Goal: Transaction & Acquisition: Book appointment/travel/reservation

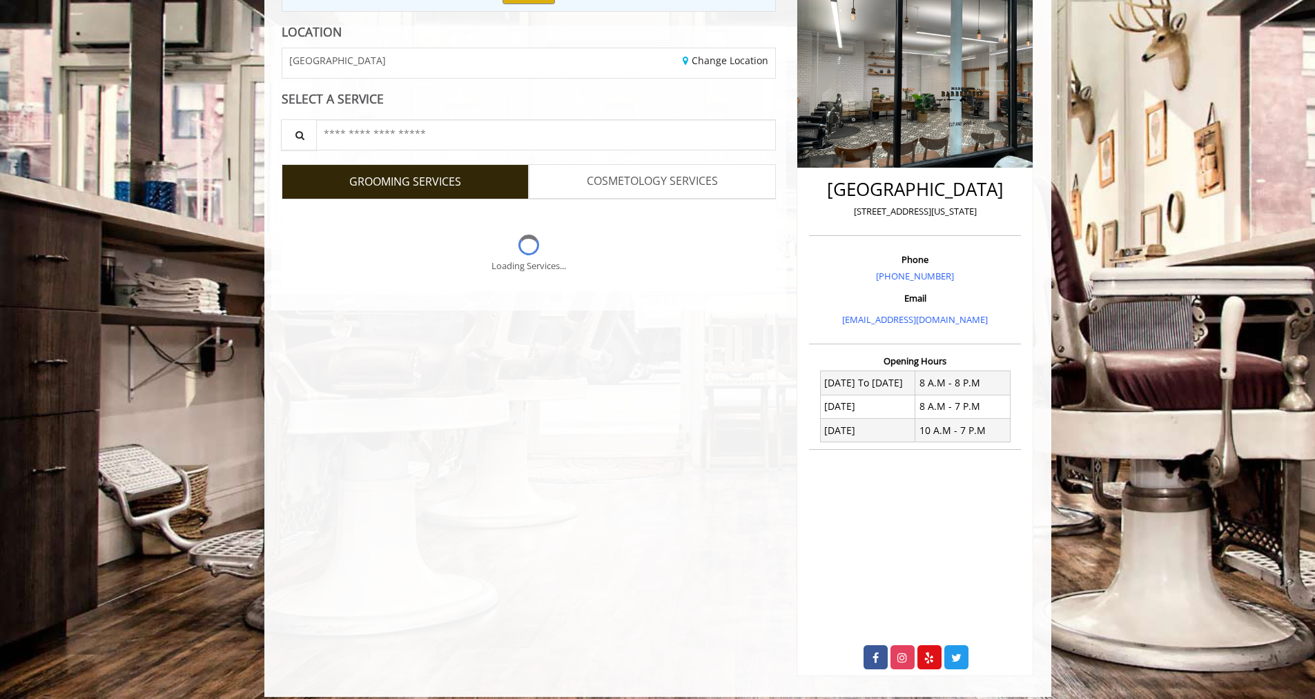
scroll to position [199, 0]
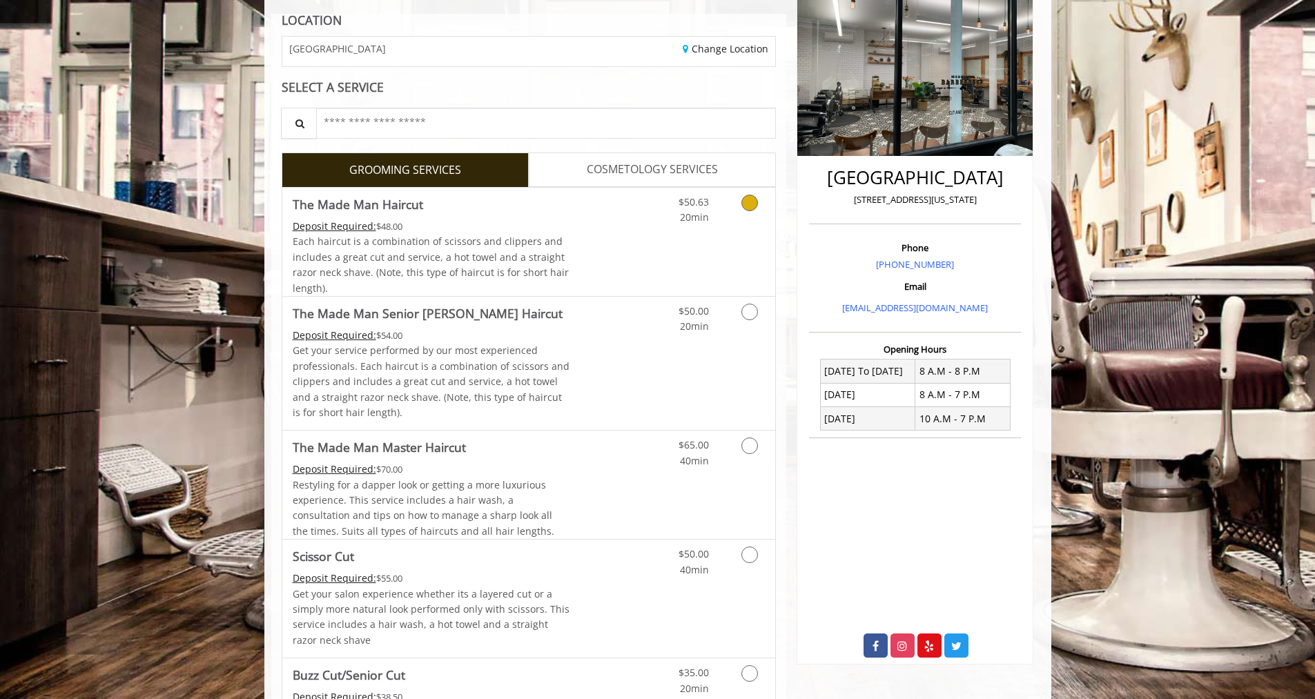
click at [737, 236] on div "$50.63 20min" at bounding box center [713, 242] width 124 height 108
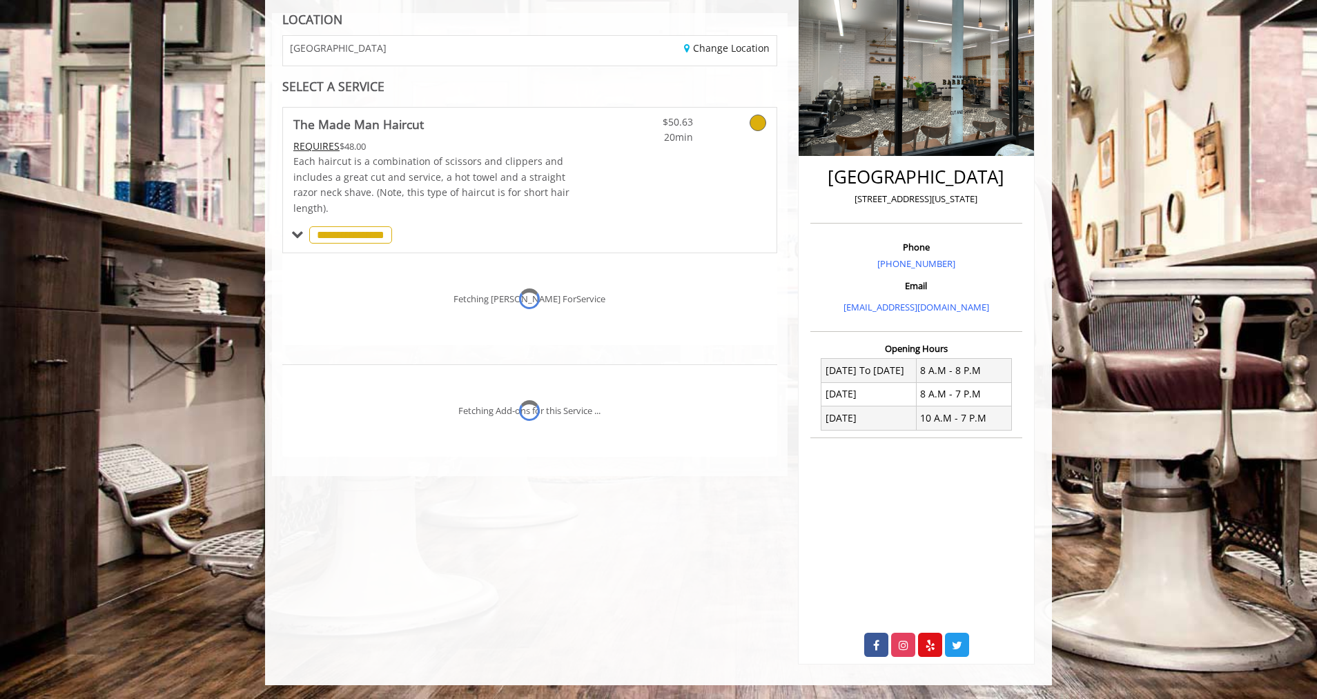
scroll to position [221, 0]
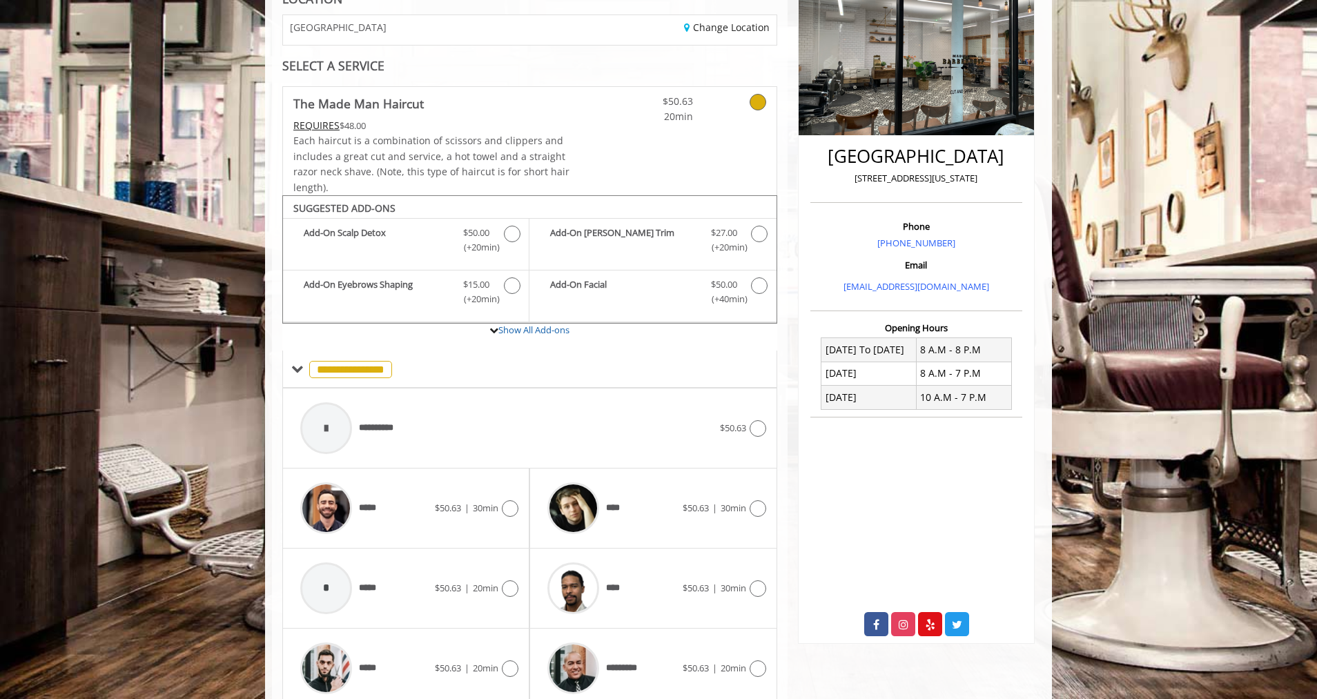
click at [443, 509] on span "$50.63" at bounding box center [448, 508] width 26 height 12
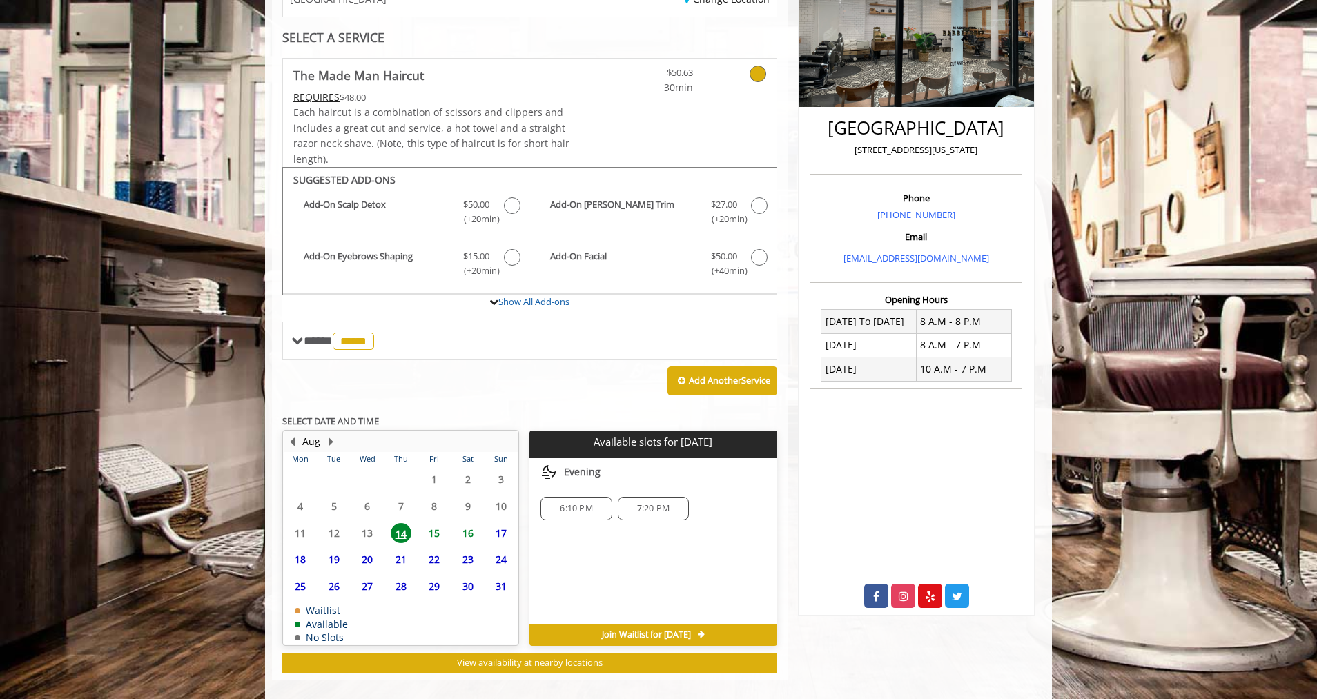
scroll to position [264, 0]
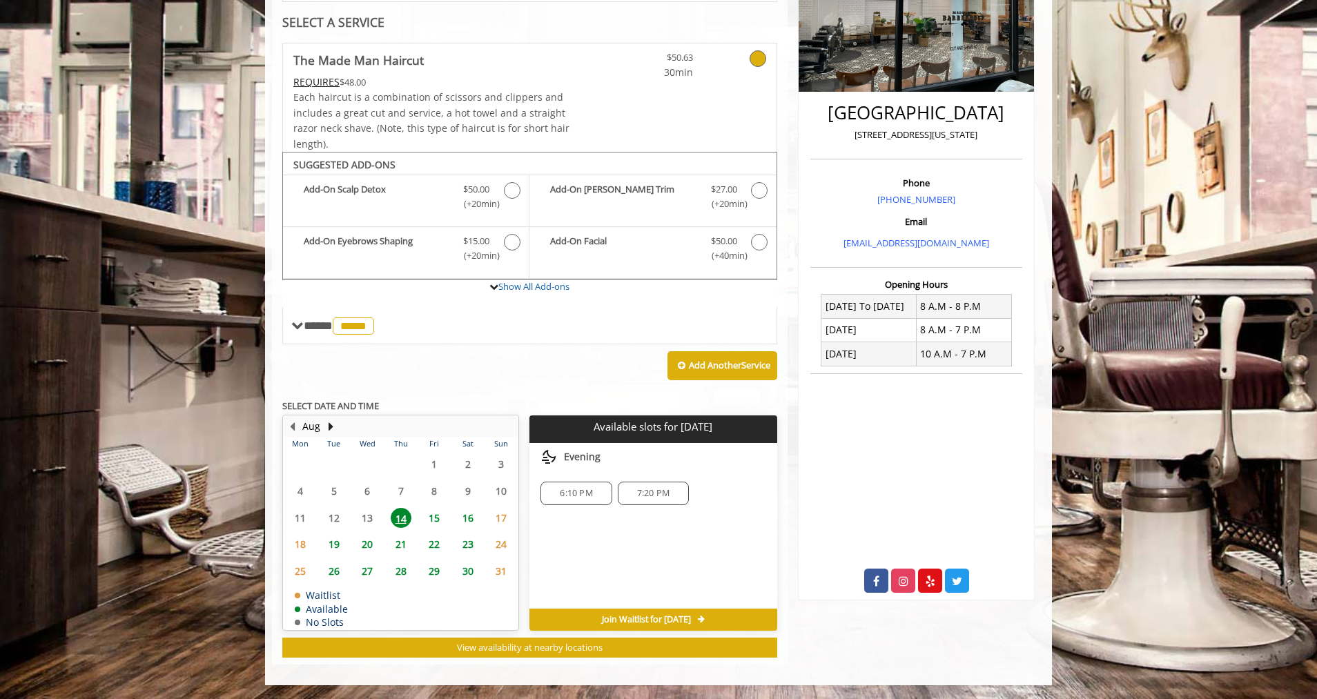
click at [587, 493] on span "6:10 PM" at bounding box center [576, 493] width 32 height 11
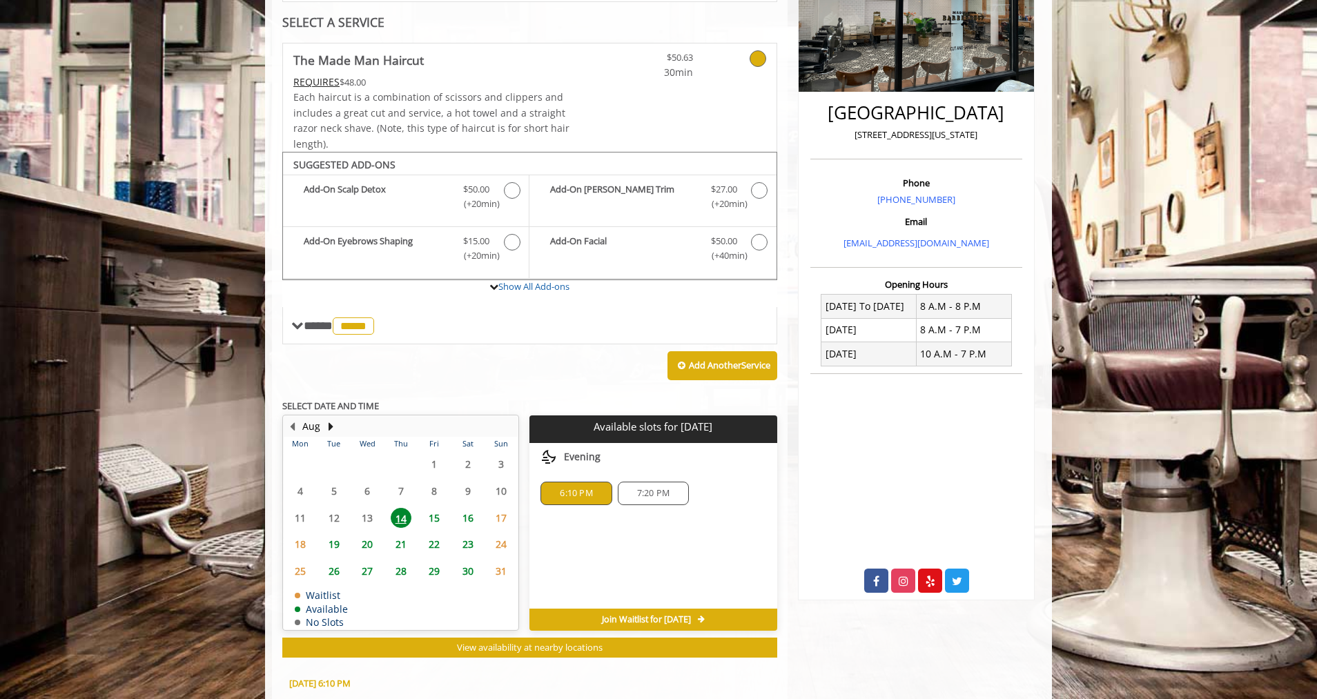
scroll to position [513, 0]
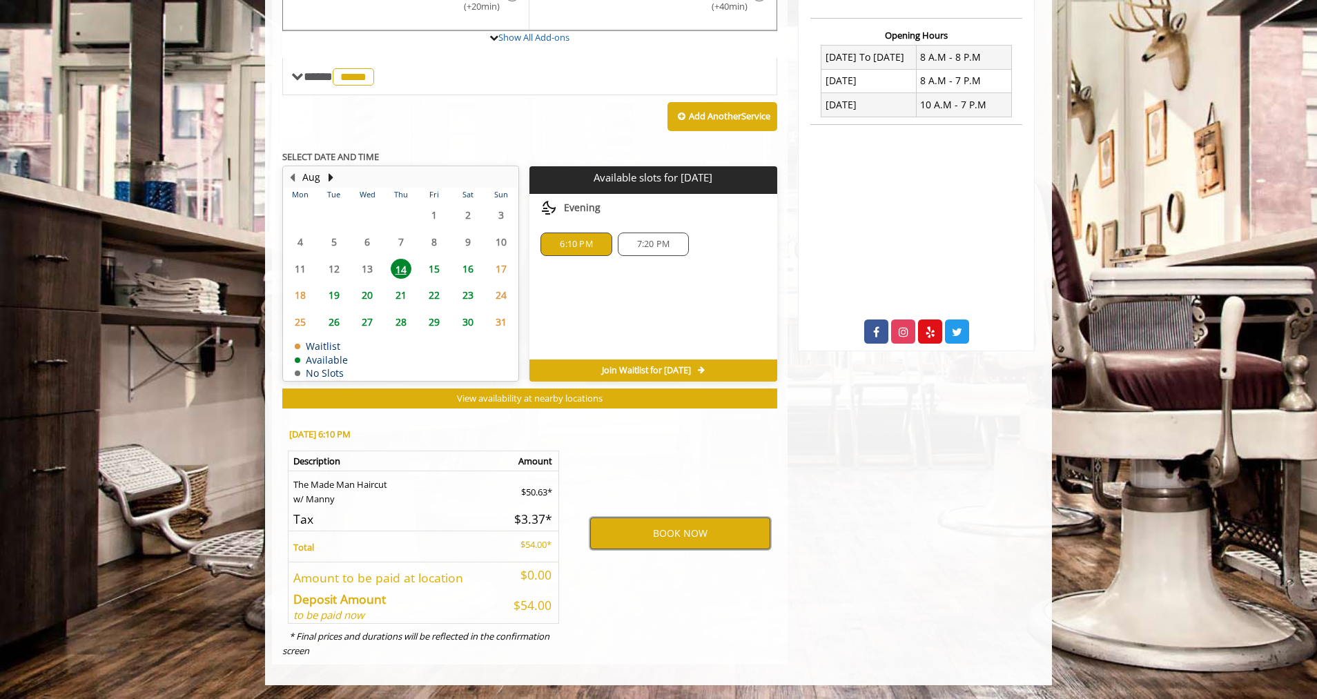
click at [702, 535] on button "BOOK NOW" at bounding box center [680, 534] width 180 height 32
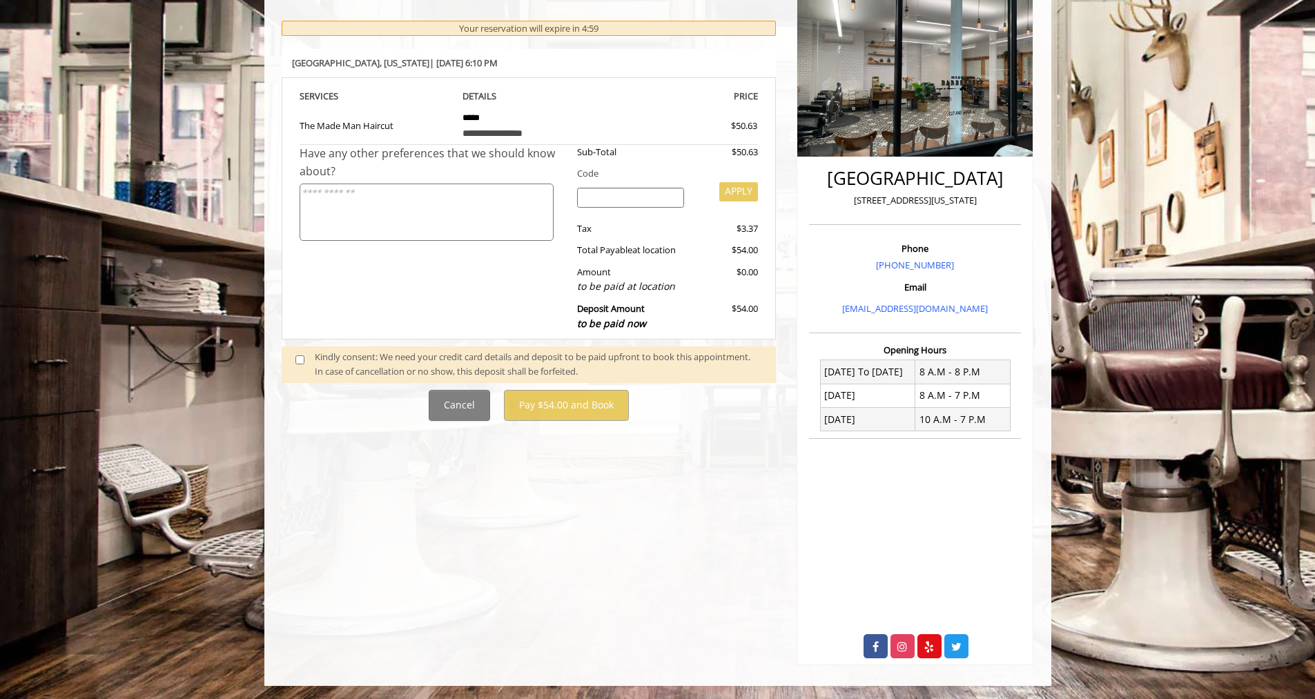
scroll to position [199, 0]
click at [304, 351] on span at bounding box center [305, 363] width 41 height 29
click at [293, 359] on span at bounding box center [305, 363] width 41 height 29
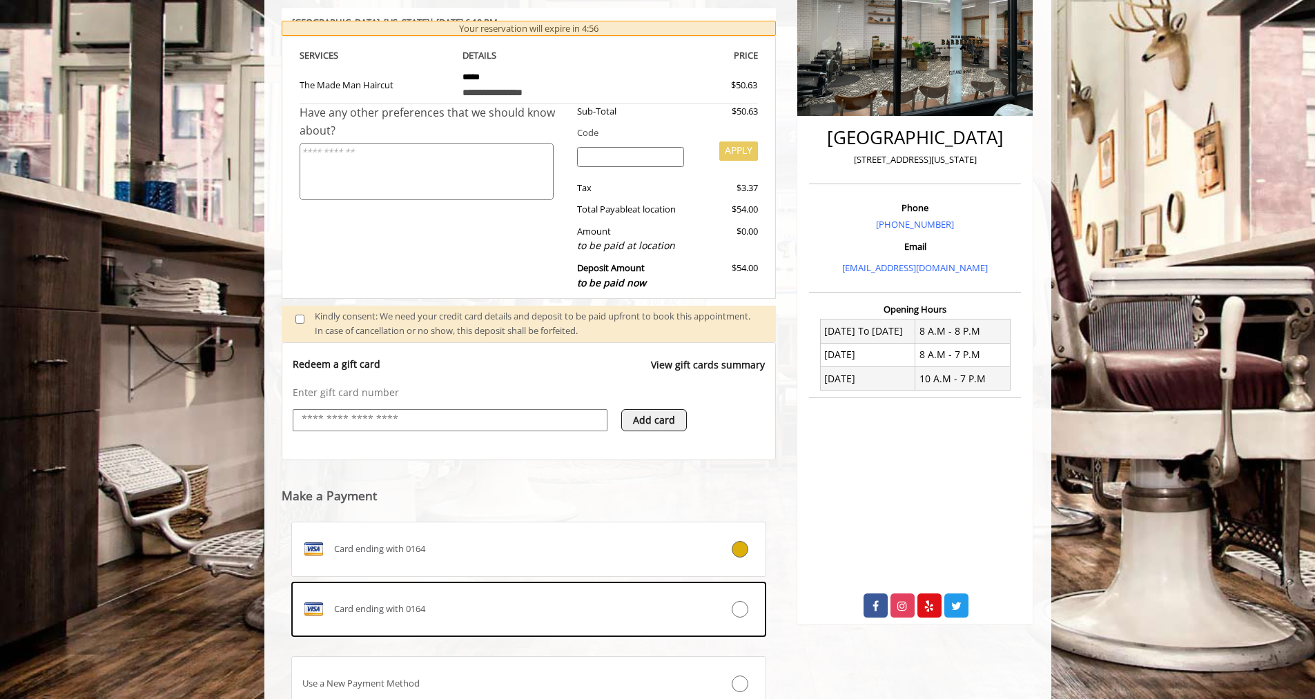
scroll to position [353, 0]
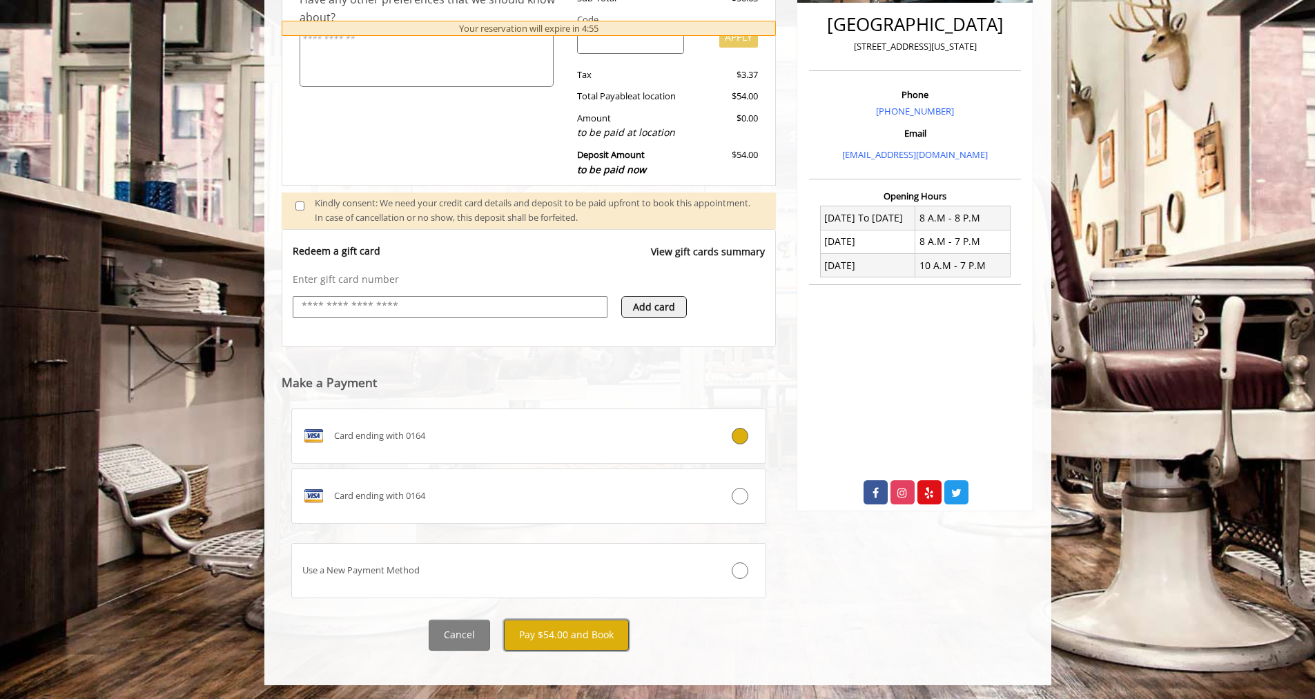
click at [607, 639] on button "Pay $54.00 and Book" at bounding box center [566, 635] width 125 height 31
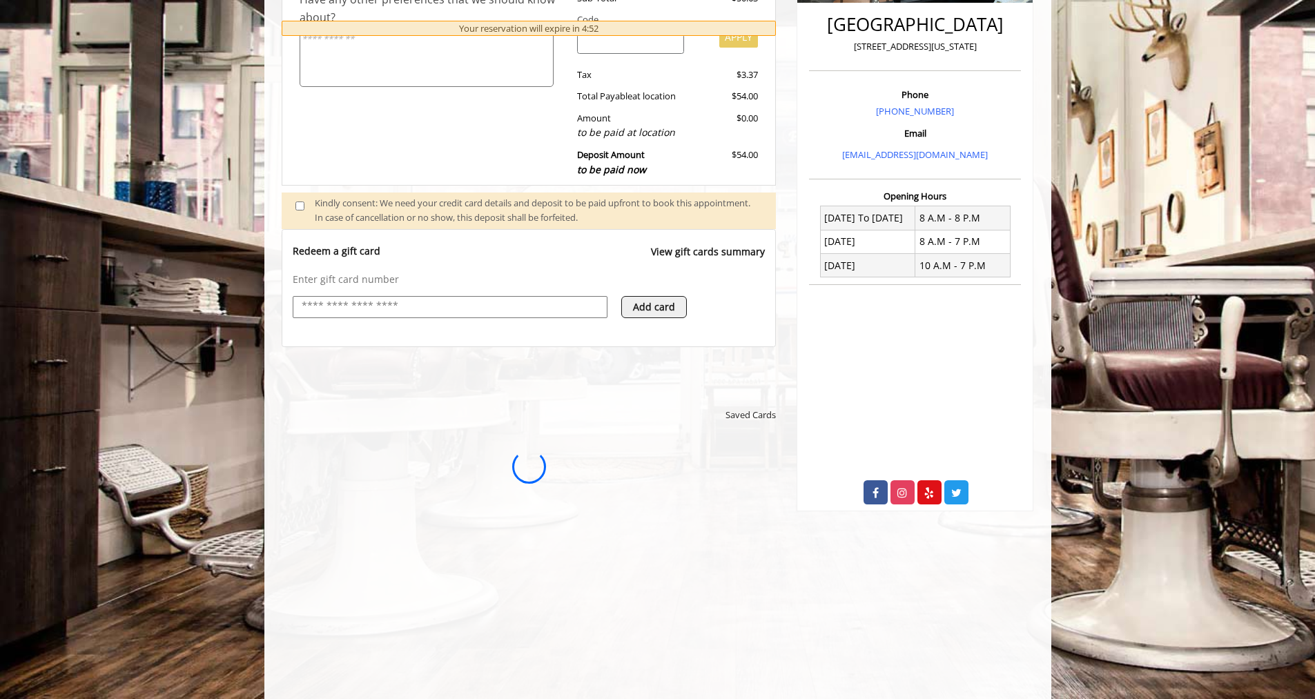
scroll to position [0, 0]
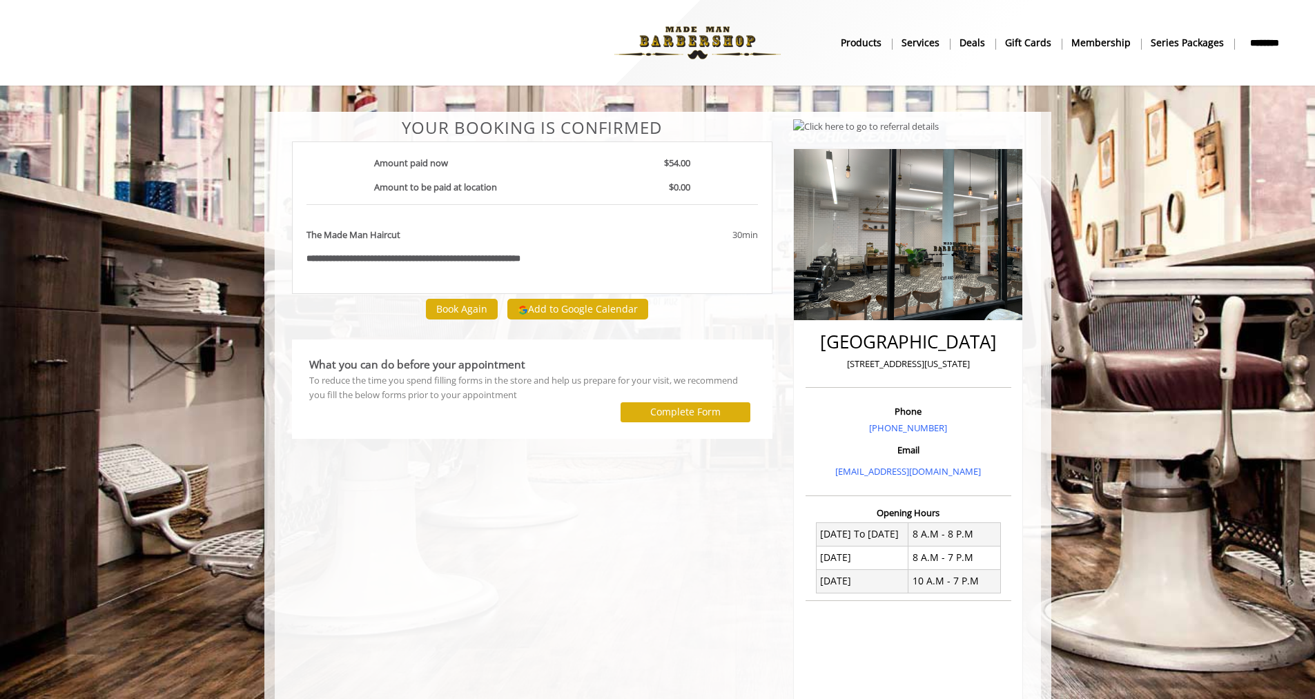
click at [263, 322] on body "**********" at bounding box center [657, 480] width 1315 height 736
